Goal: Information Seeking & Learning: Learn about a topic

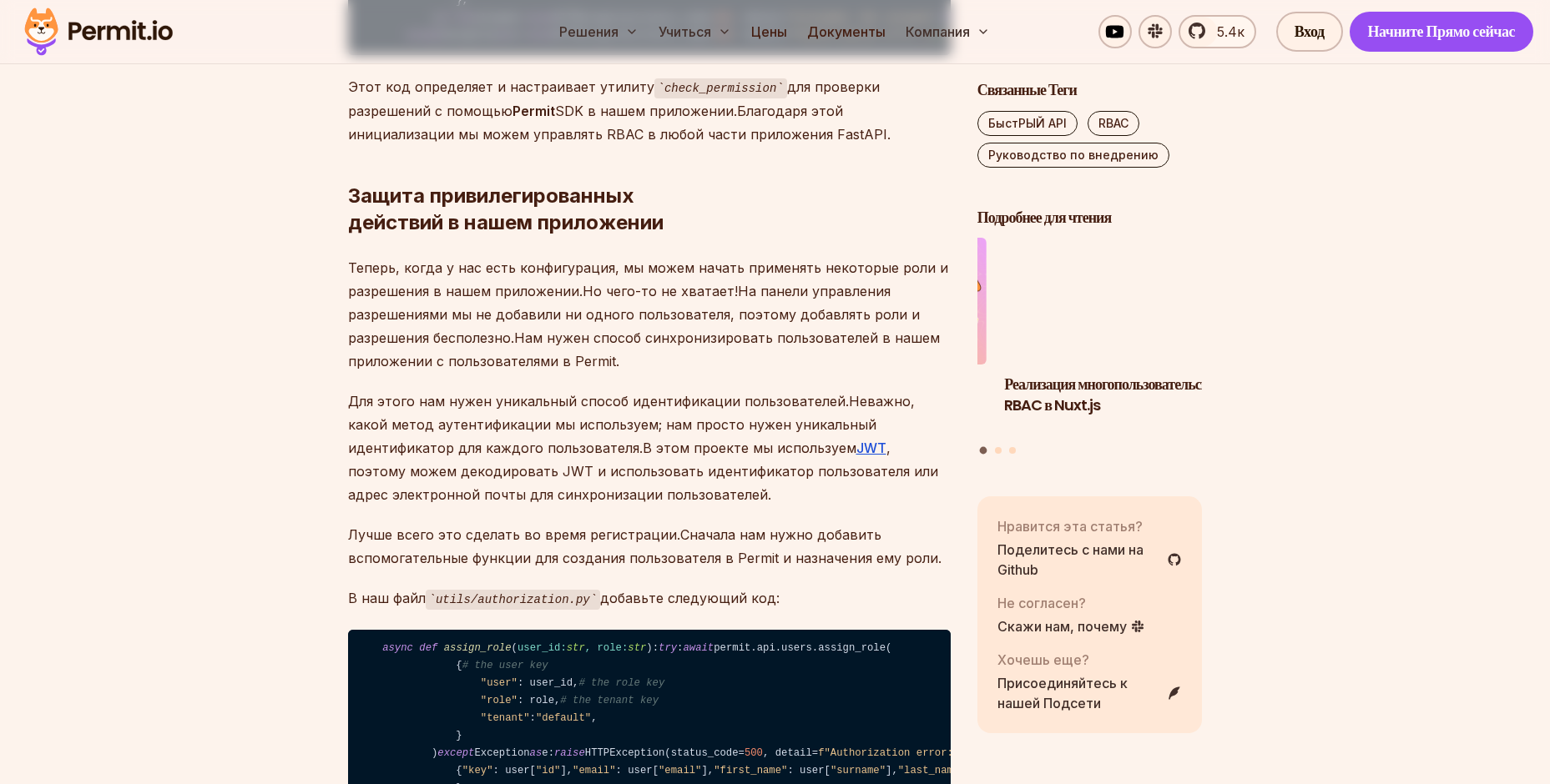
scroll to position [9210, 0]
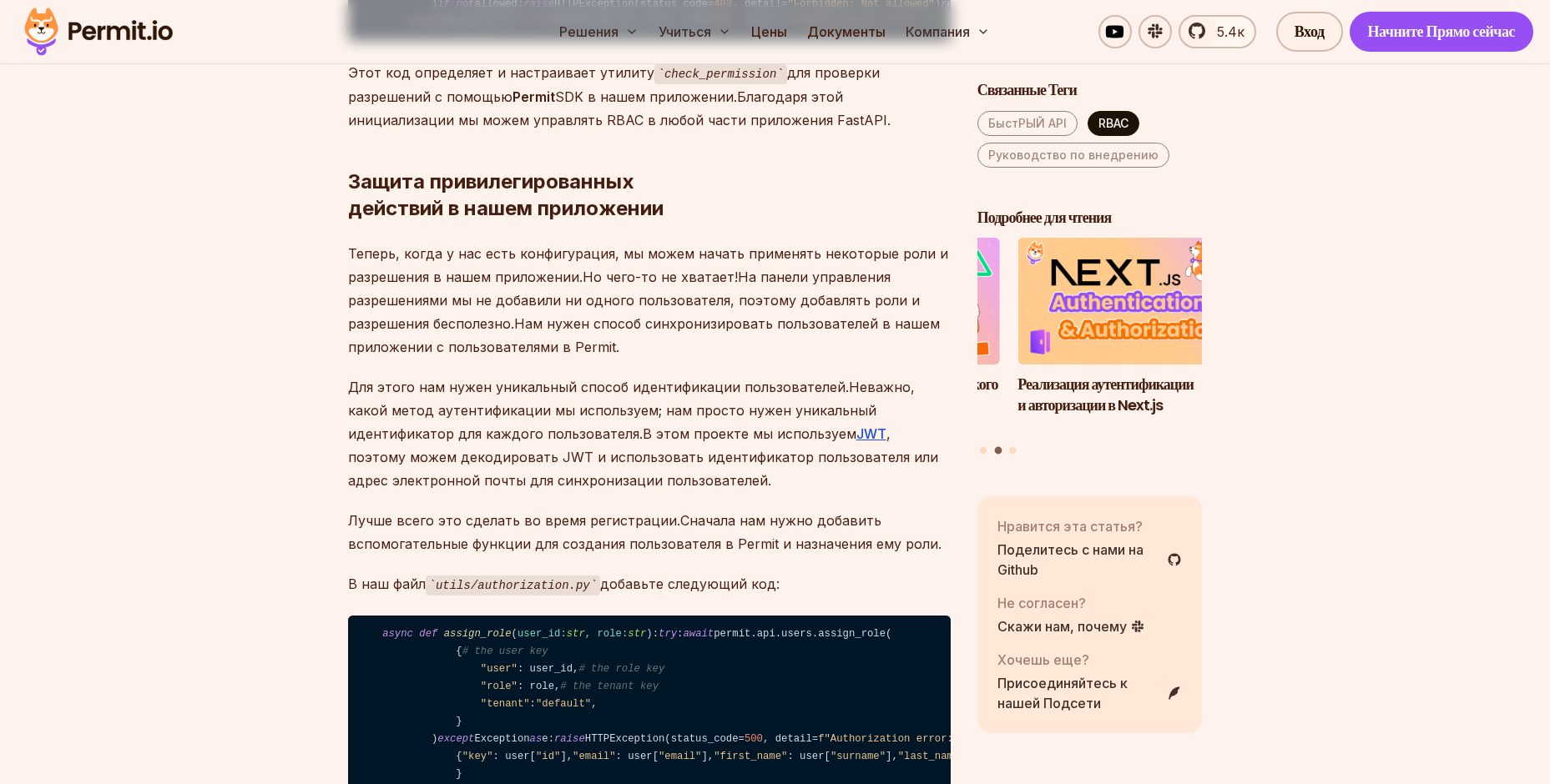
click at [1119, 125] on ya-tr-span "RBAC" at bounding box center [1113, 123] width 30 height 14
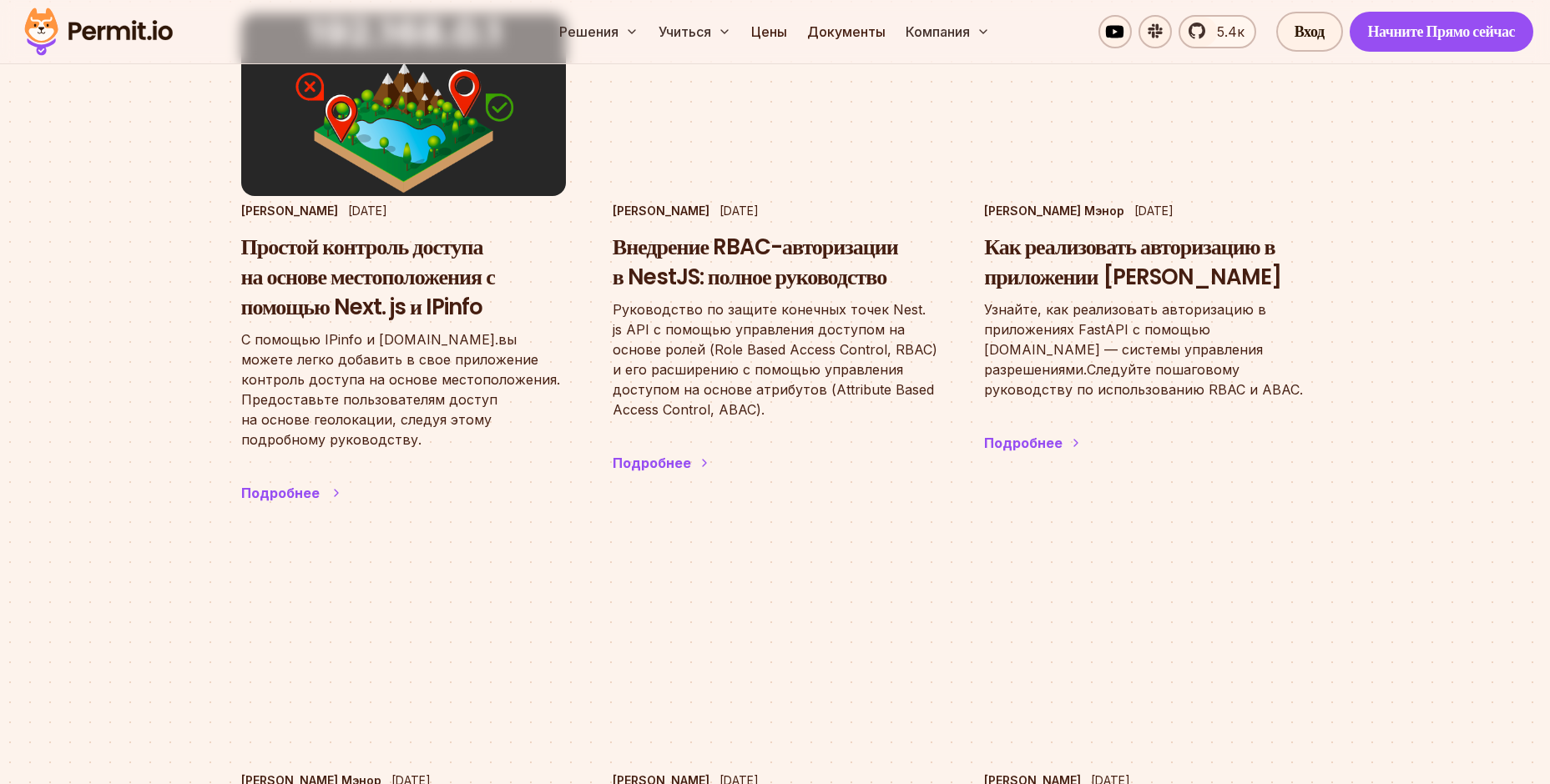
scroll to position [3604, 0]
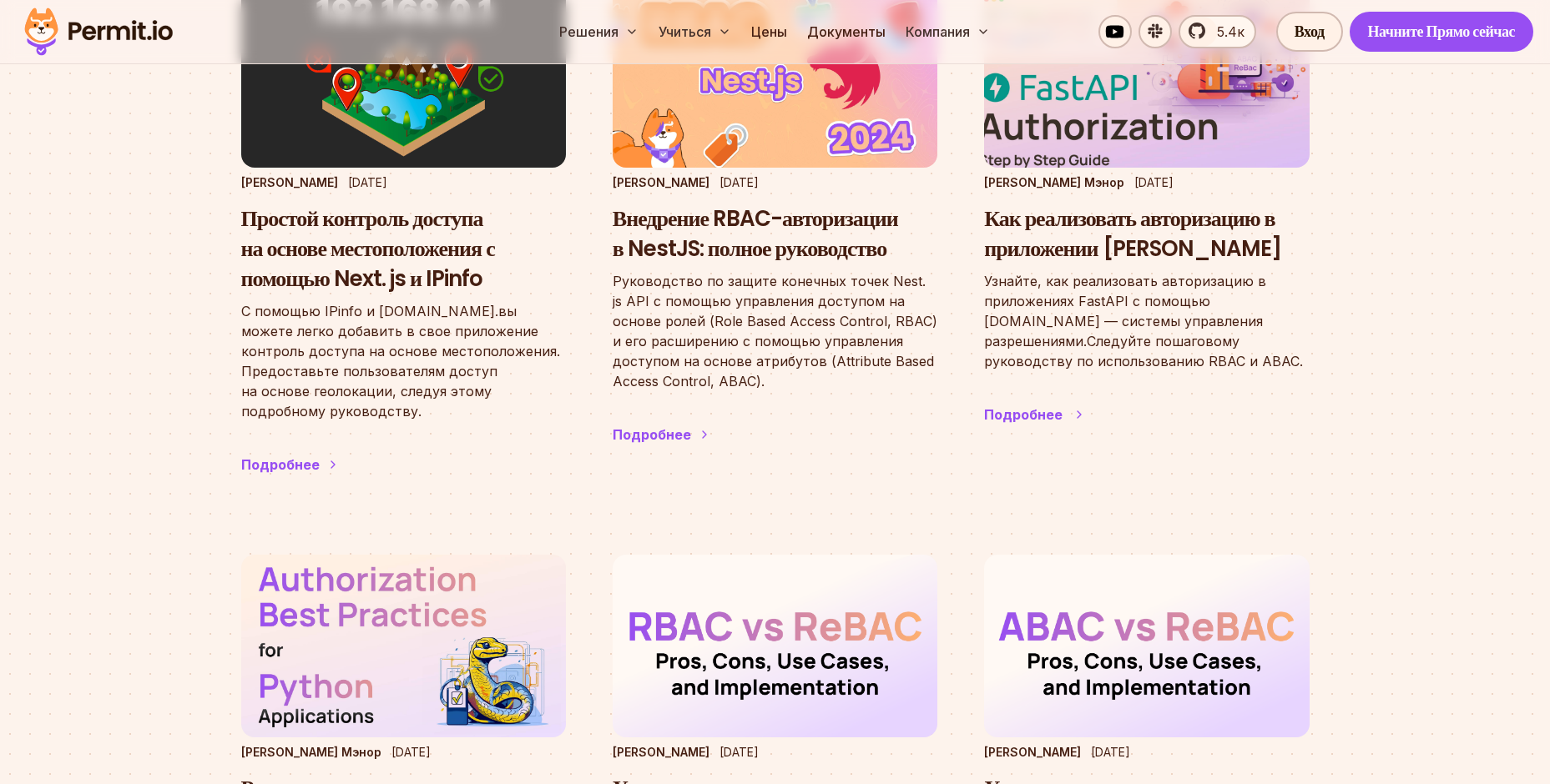
click at [1109, 253] on h3 "Как реализовать авторизацию в приложении [PERSON_NAME]" at bounding box center [1146, 233] width 324 height 60
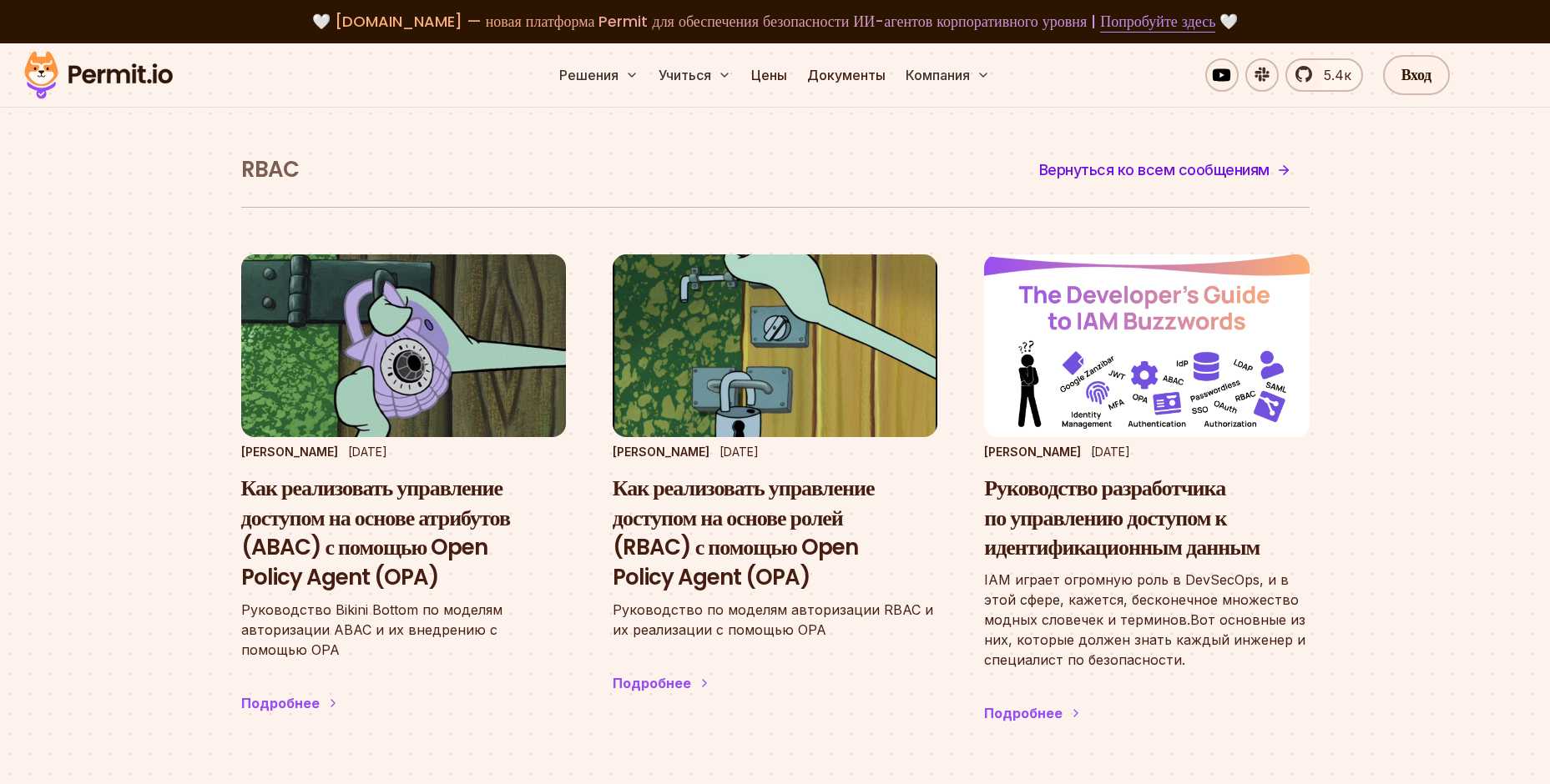
scroll to position [12, 0]
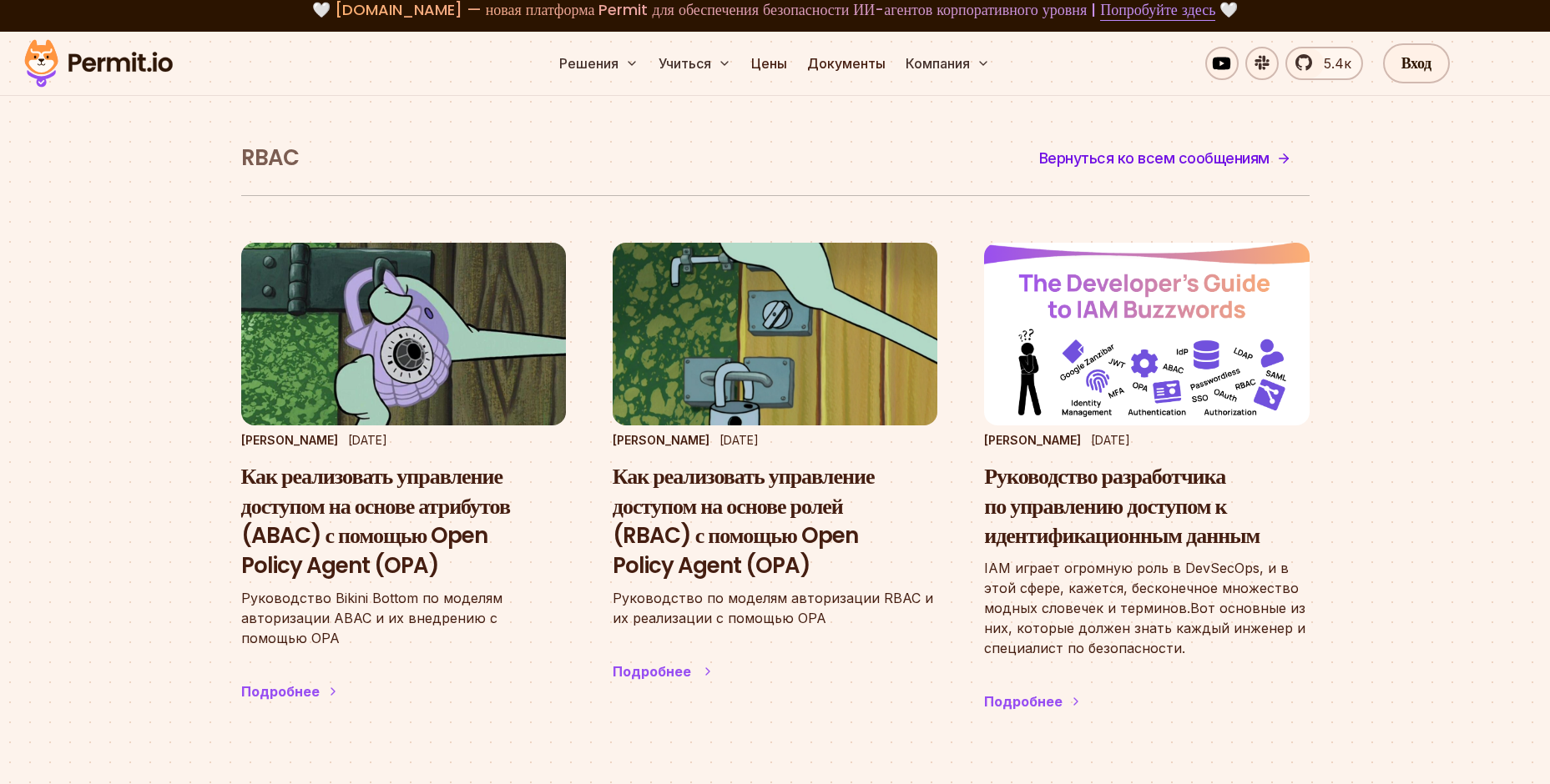
click at [697, 543] on h3 "Как реализовать управление доступом на основе ролей (RBAC) с помощью Open Polic…" at bounding box center [775, 522] width 324 height 119
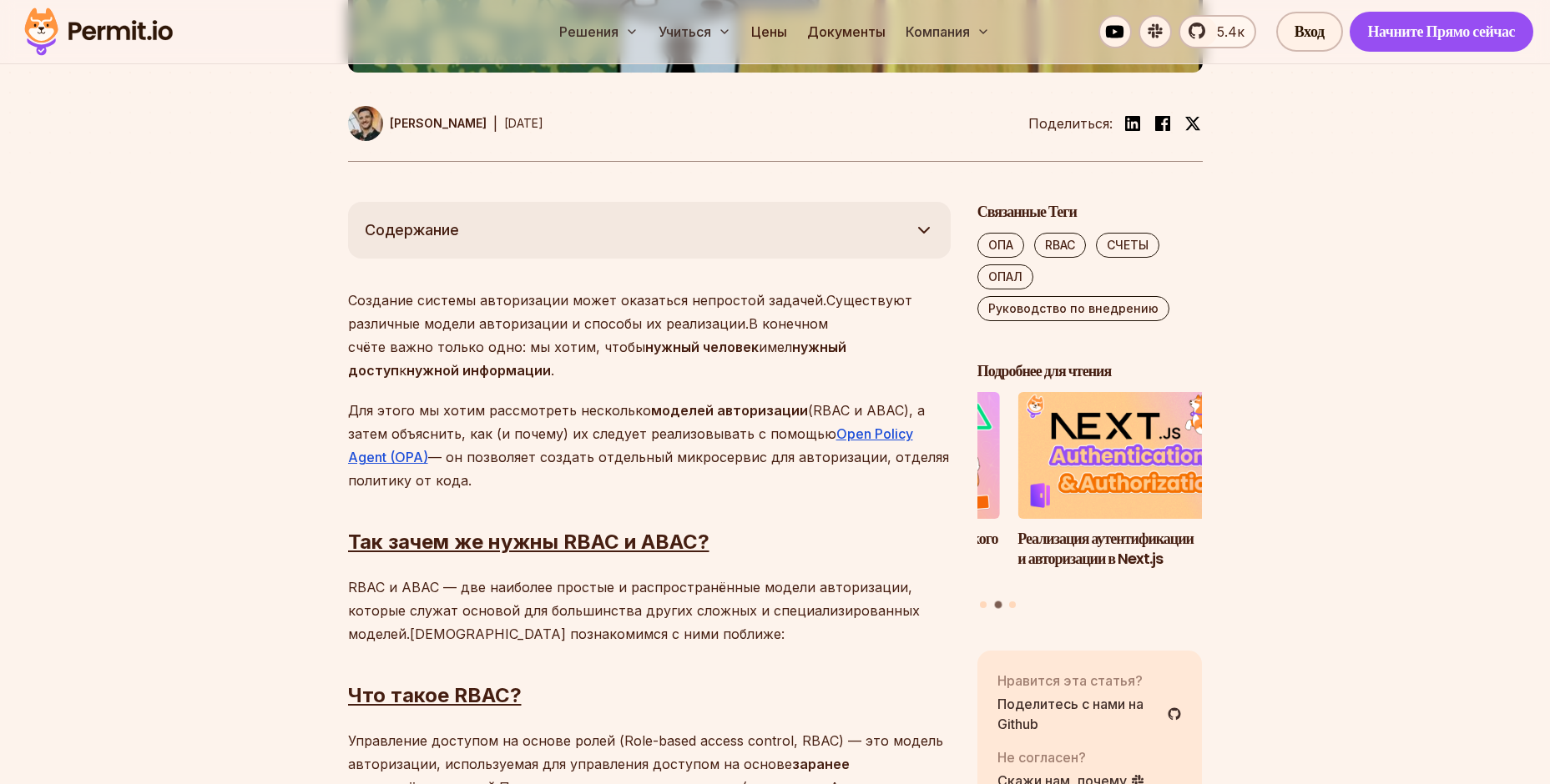
scroll to position [813, 0]
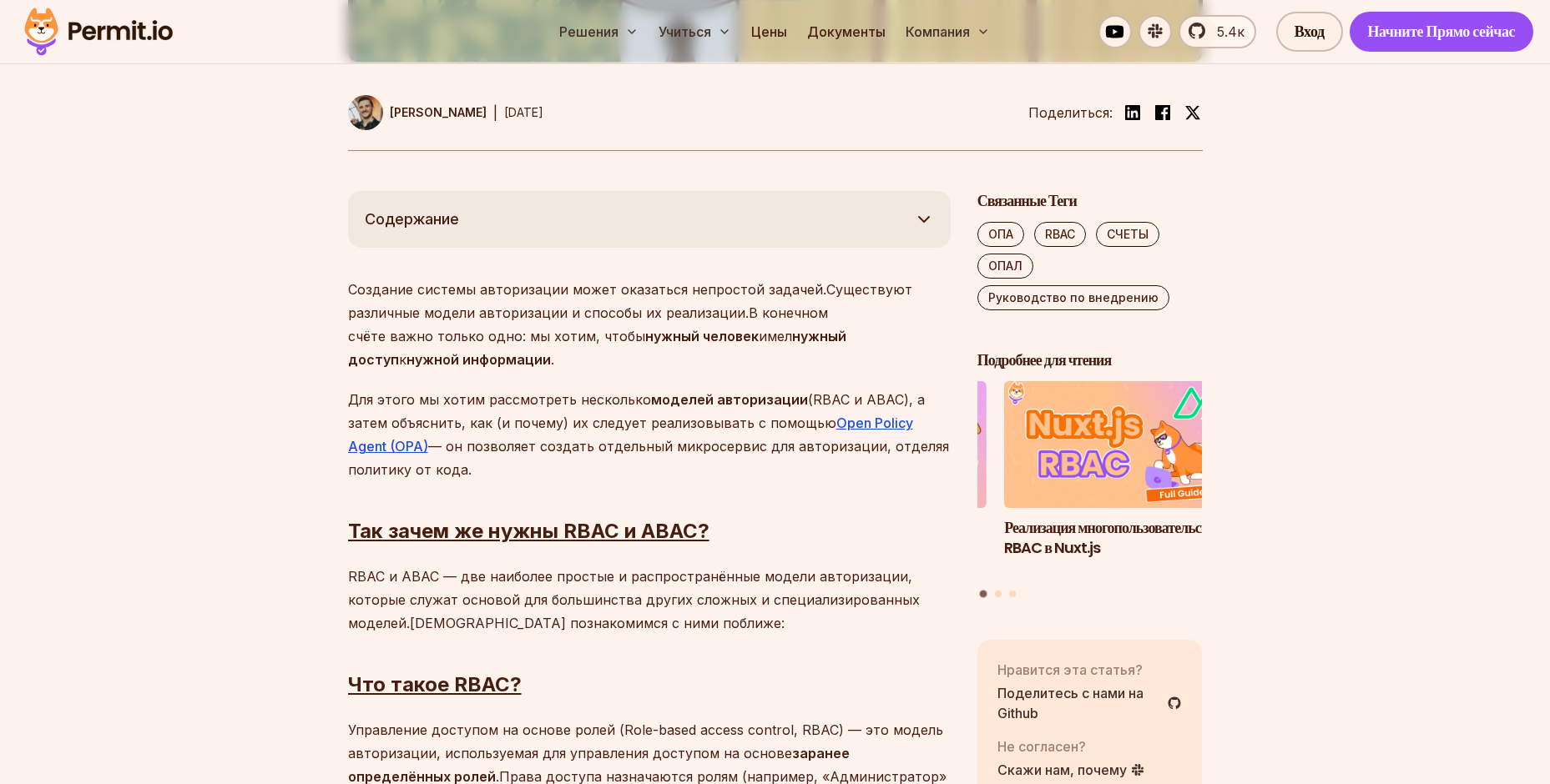
click at [733, 473] on h2 "Так зачем же нужны RBAC и ABAC?" at bounding box center [649, 498] width 603 height 94
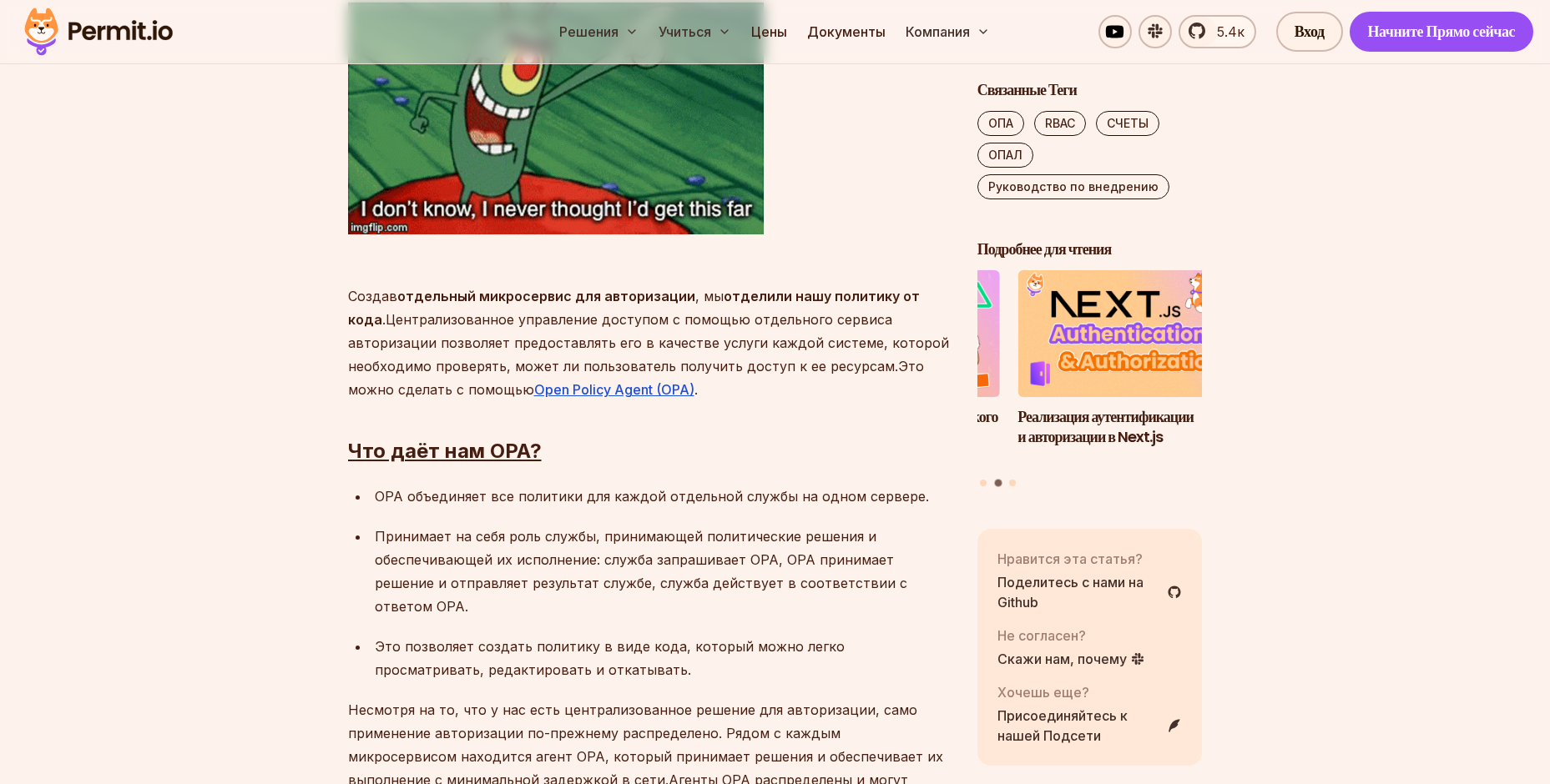
scroll to position [3215, 0]
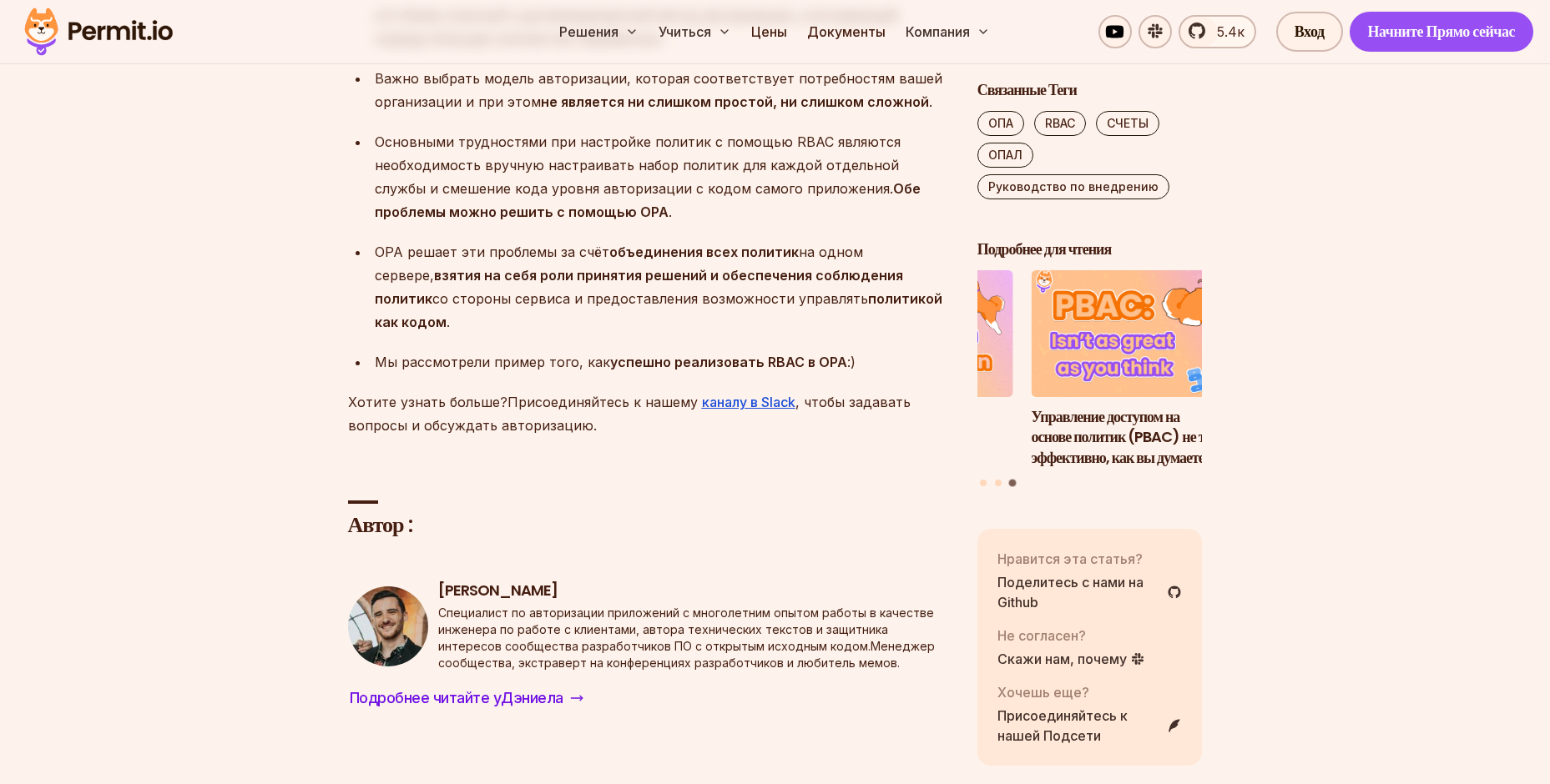
scroll to position [7520, 0]
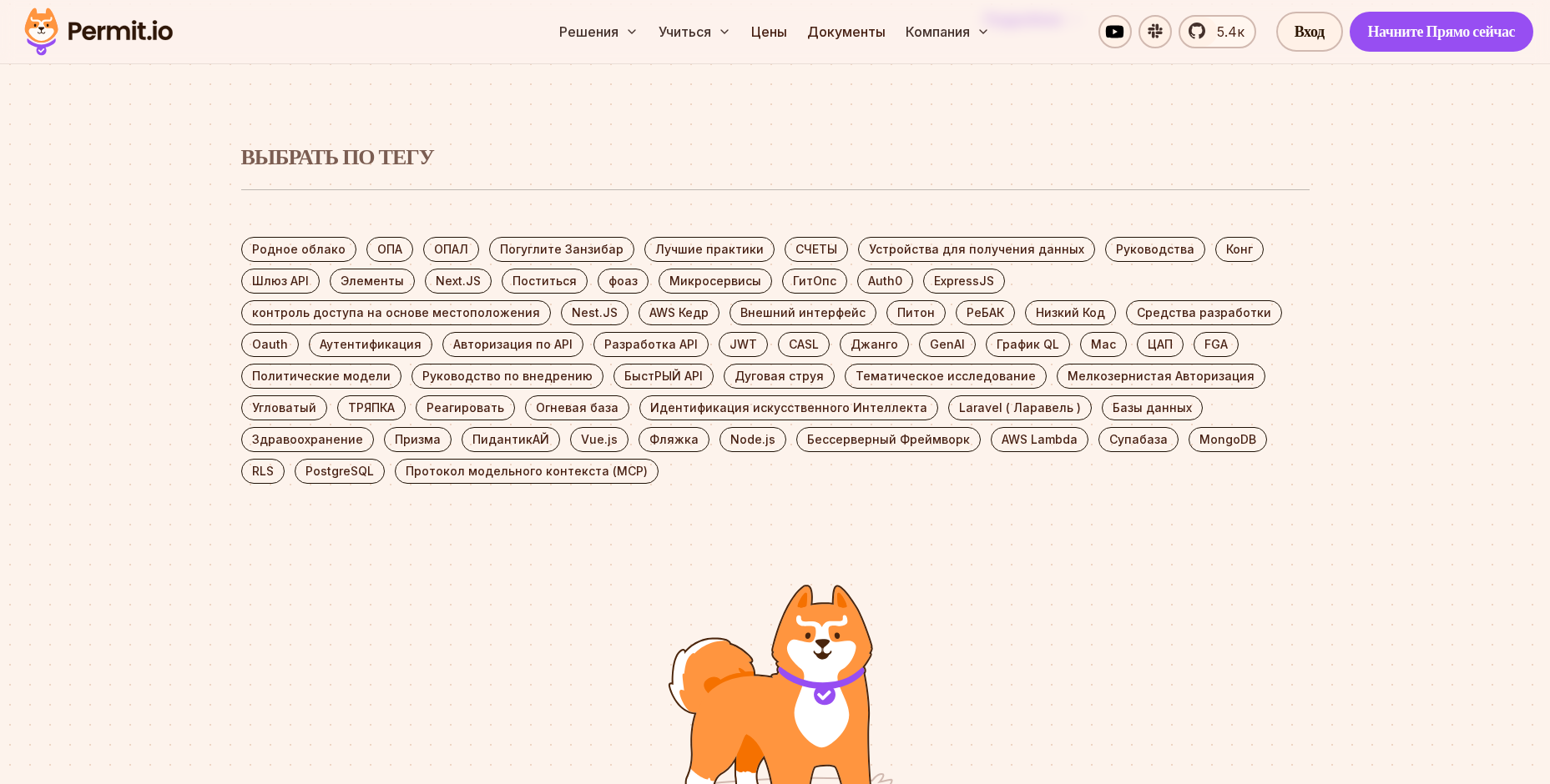
scroll to position [10011, 0]
